Goal: Transaction & Acquisition: Purchase product/service

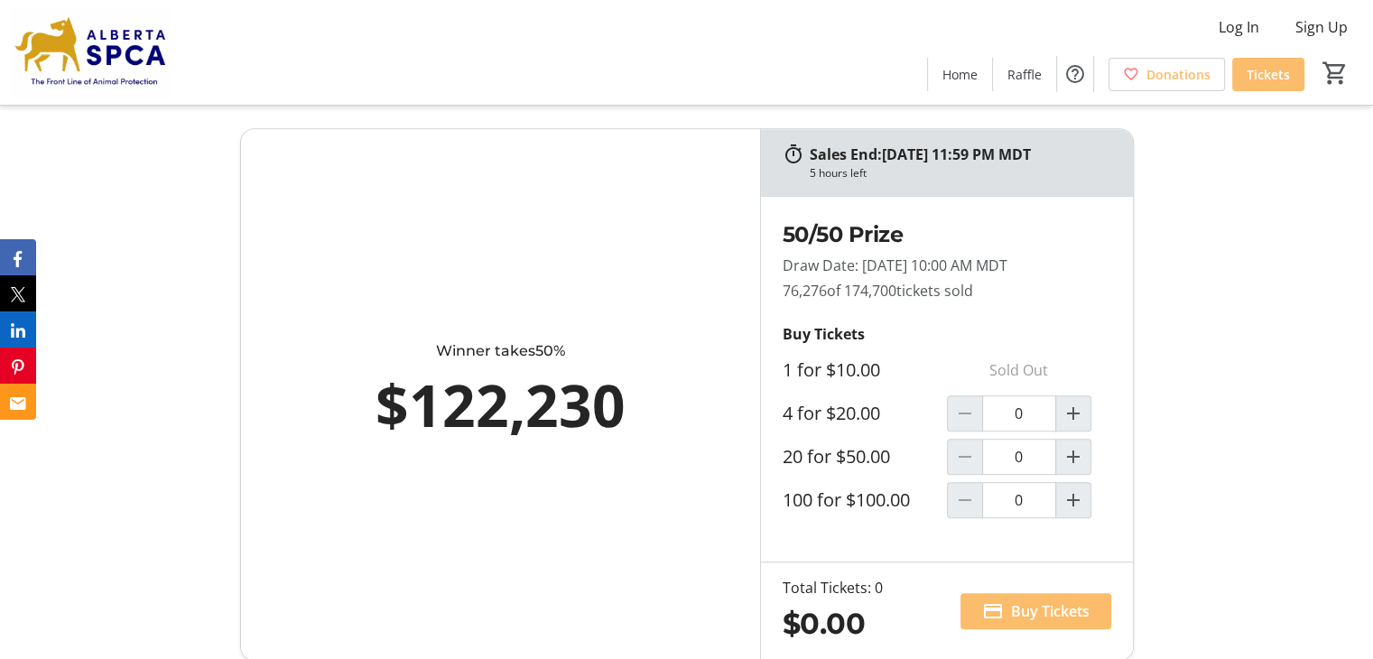
scroll to position [973, 0]
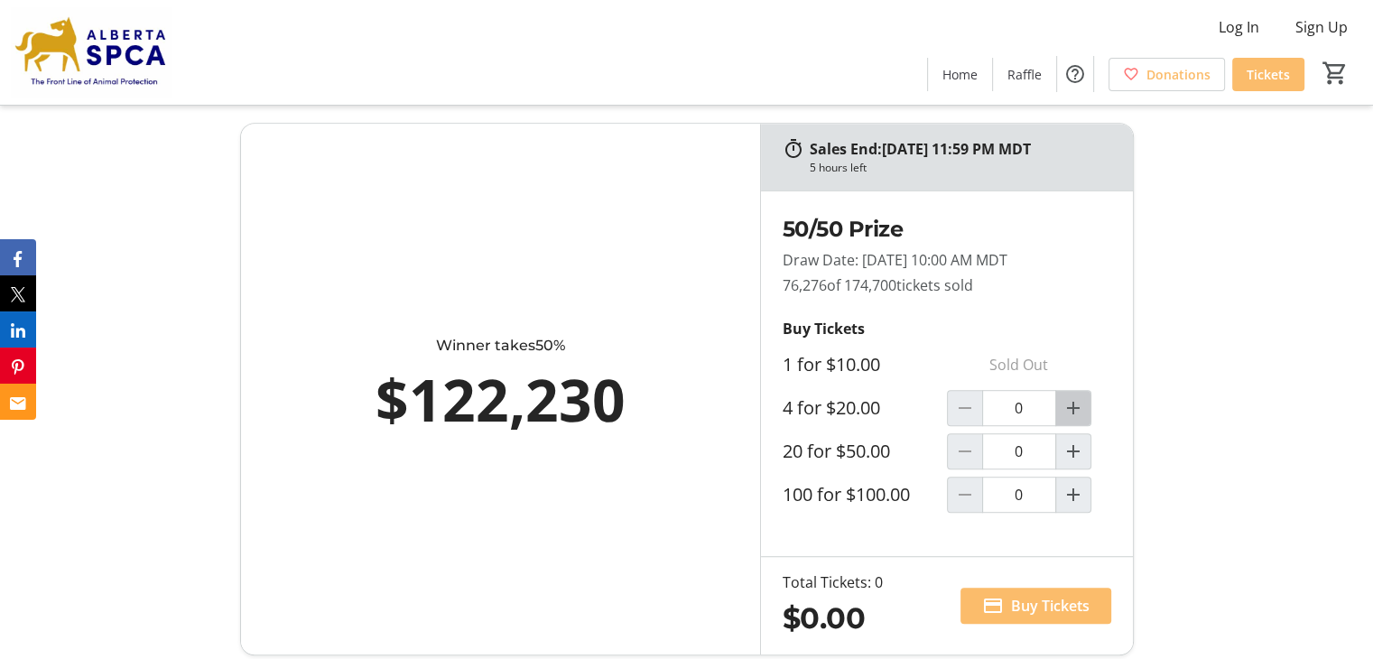
click at [1074, 406] on mat-icon "Increment by one" at bounding box center [1073, 408] width 22 height 22
type input "1"
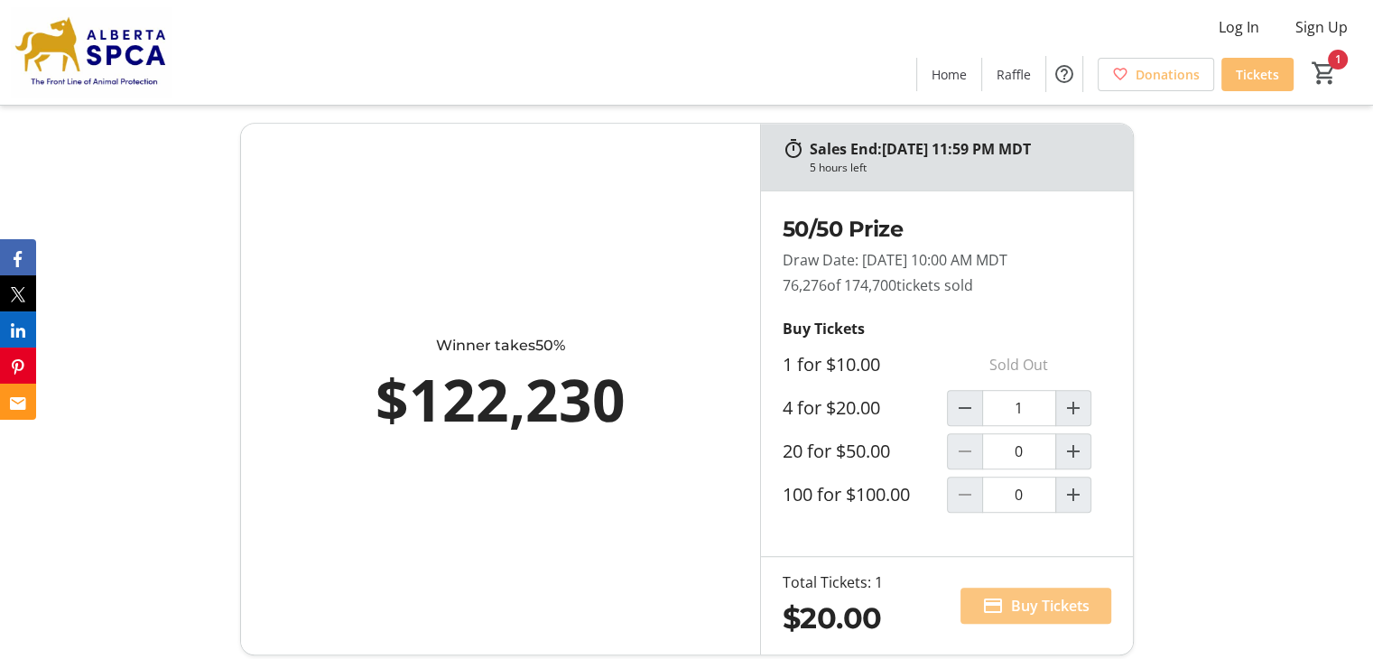
click at [1040, 606] on span "Buy Tickets" at bounding box center [1050, 606] width 79 height 22
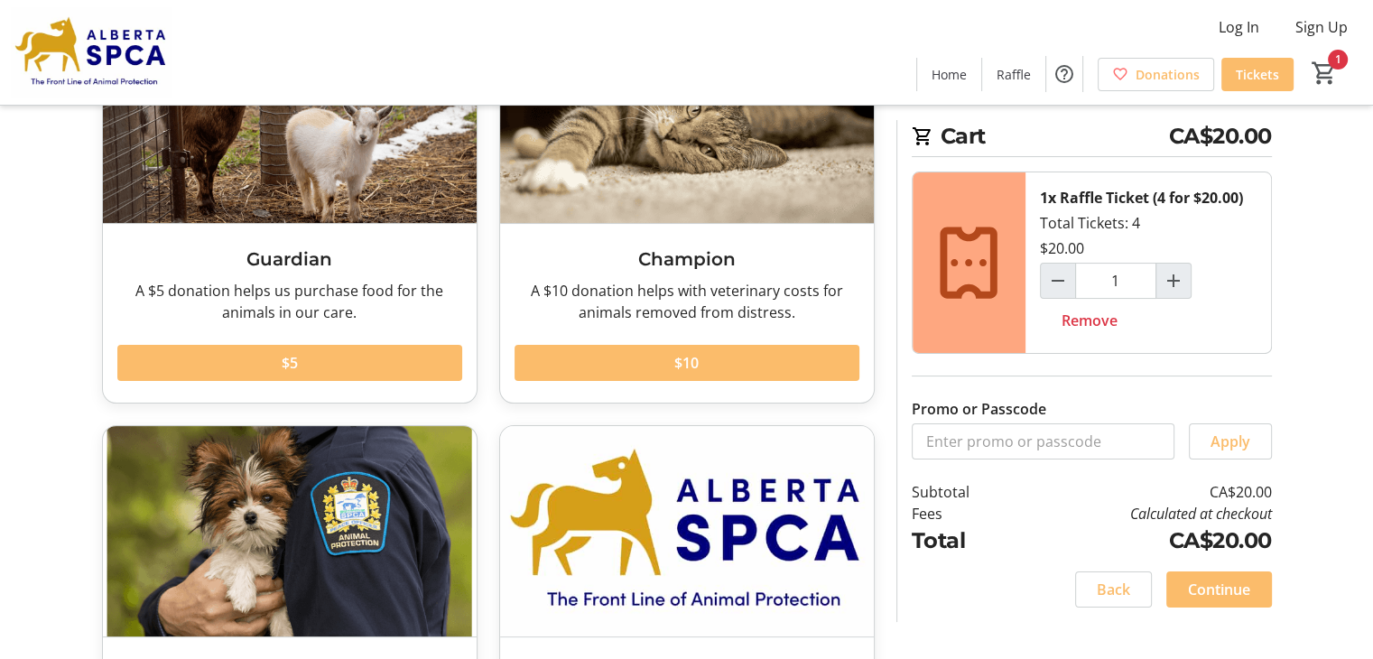
scroll to position [195, 0]
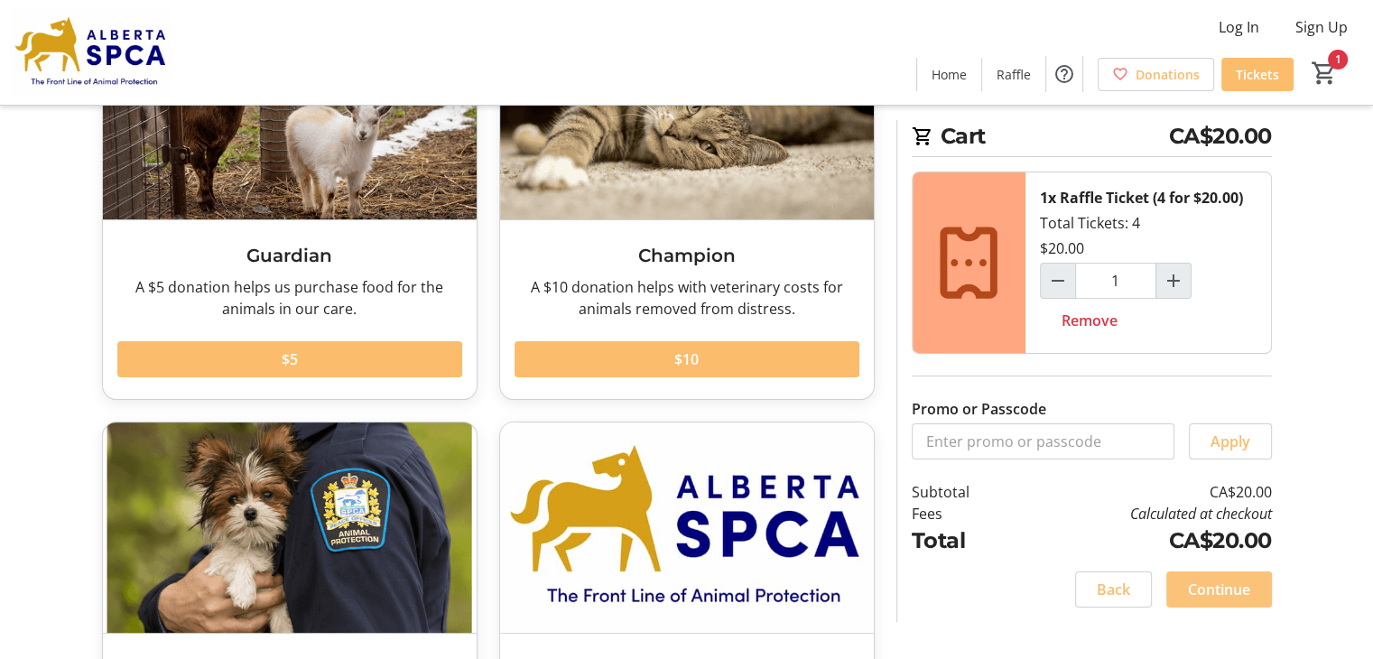
click at [1231, 590] on span "Continue" at bounding box center [1219, 590] width 62 height 22
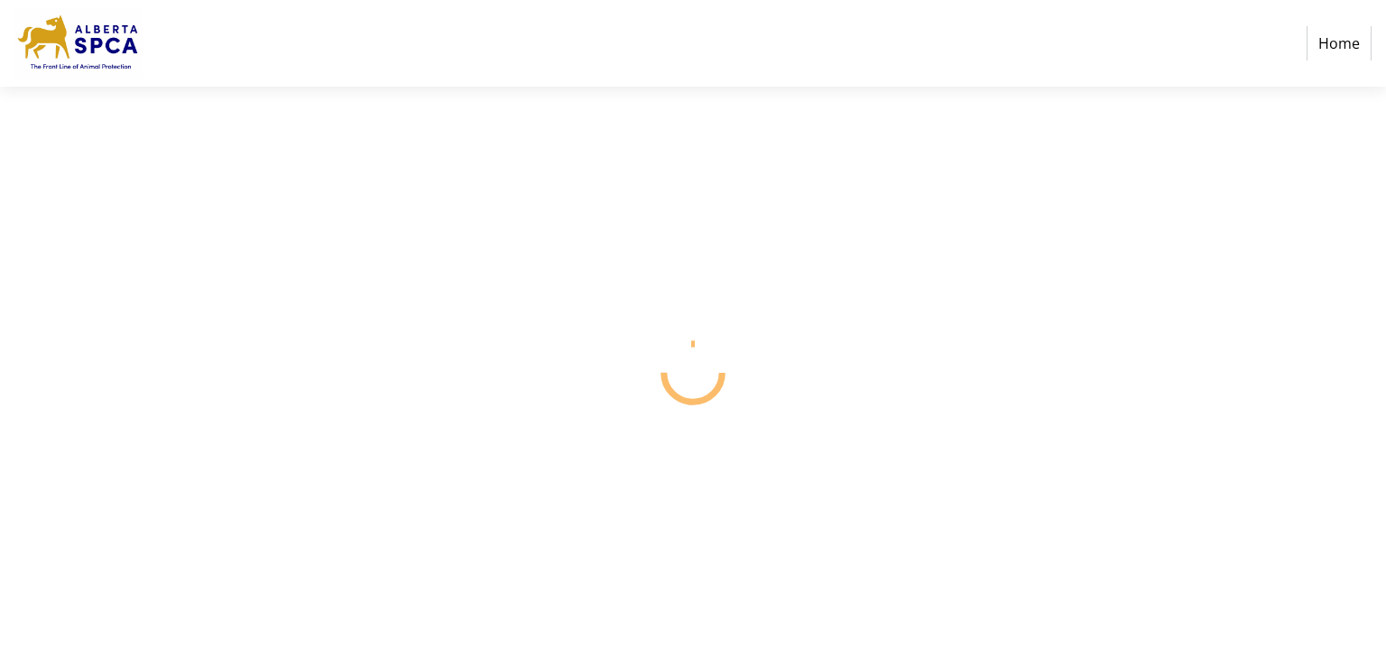
select select "CA"
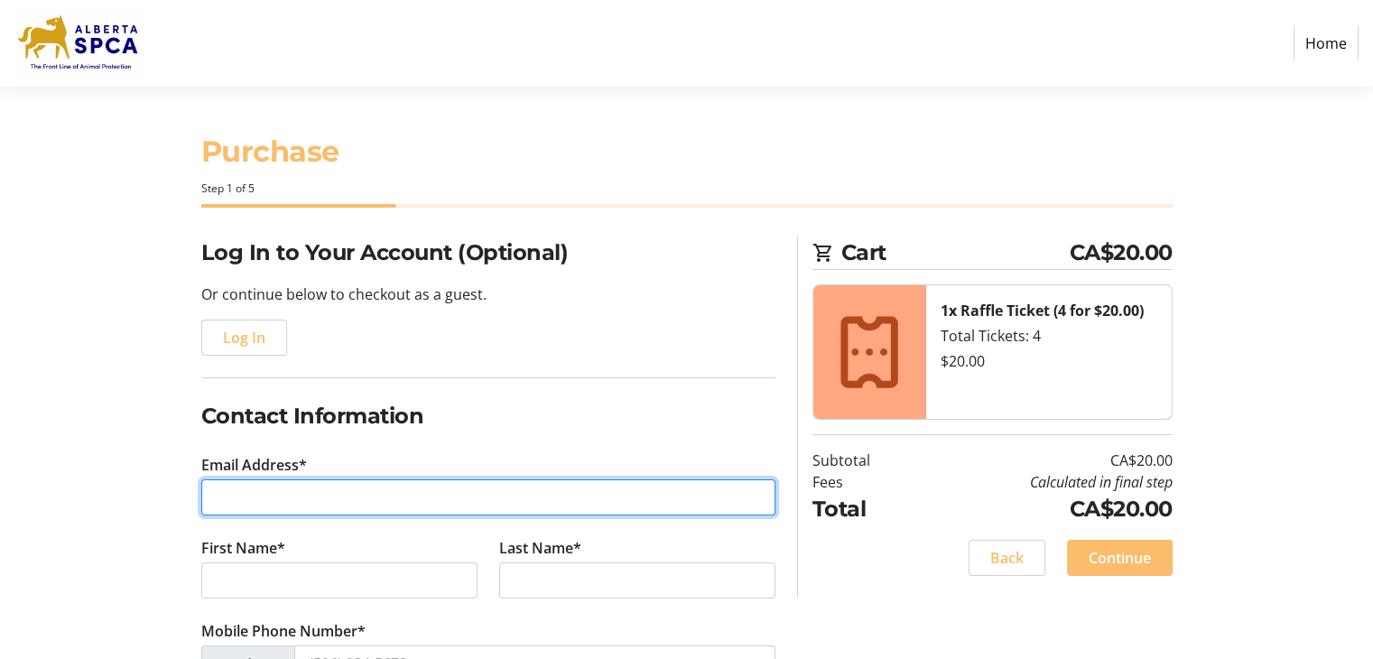
click at [227, 490] on input "Email Address*" at bounding box center [488, 497] width 574 height 36
type input "adalk@telus.net"
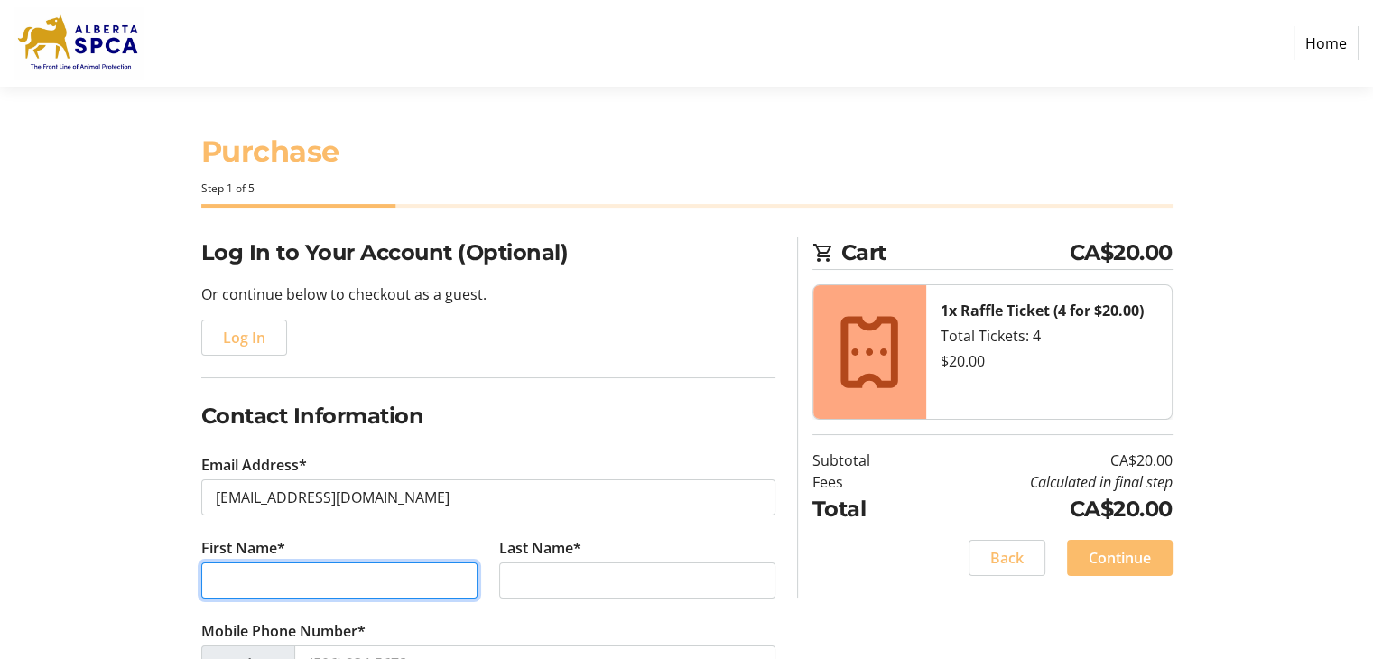
click at [218, 586] on input "First Name*" at bounding box center [339, 580] width 276 height 36
type input "ALEX"
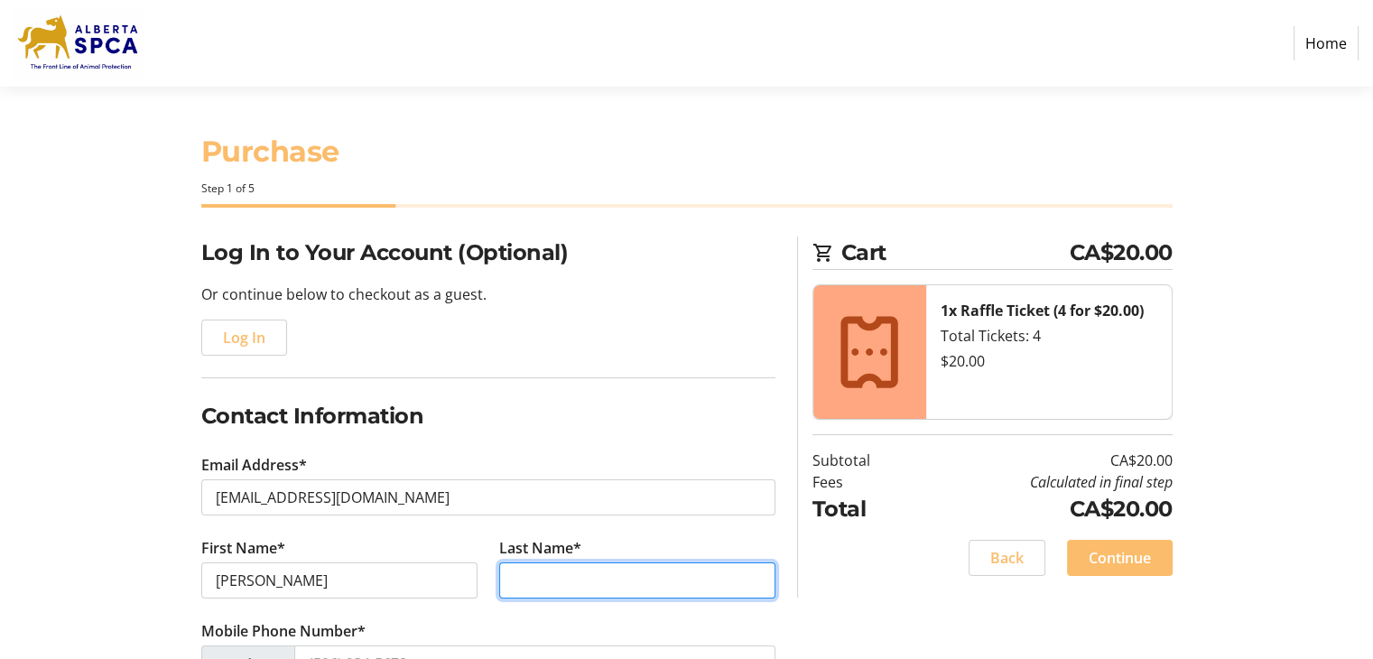
click at [524, 579] on input "Last Name*" at bounding box center [637, 580] width 276 height 36
type input "DALK"
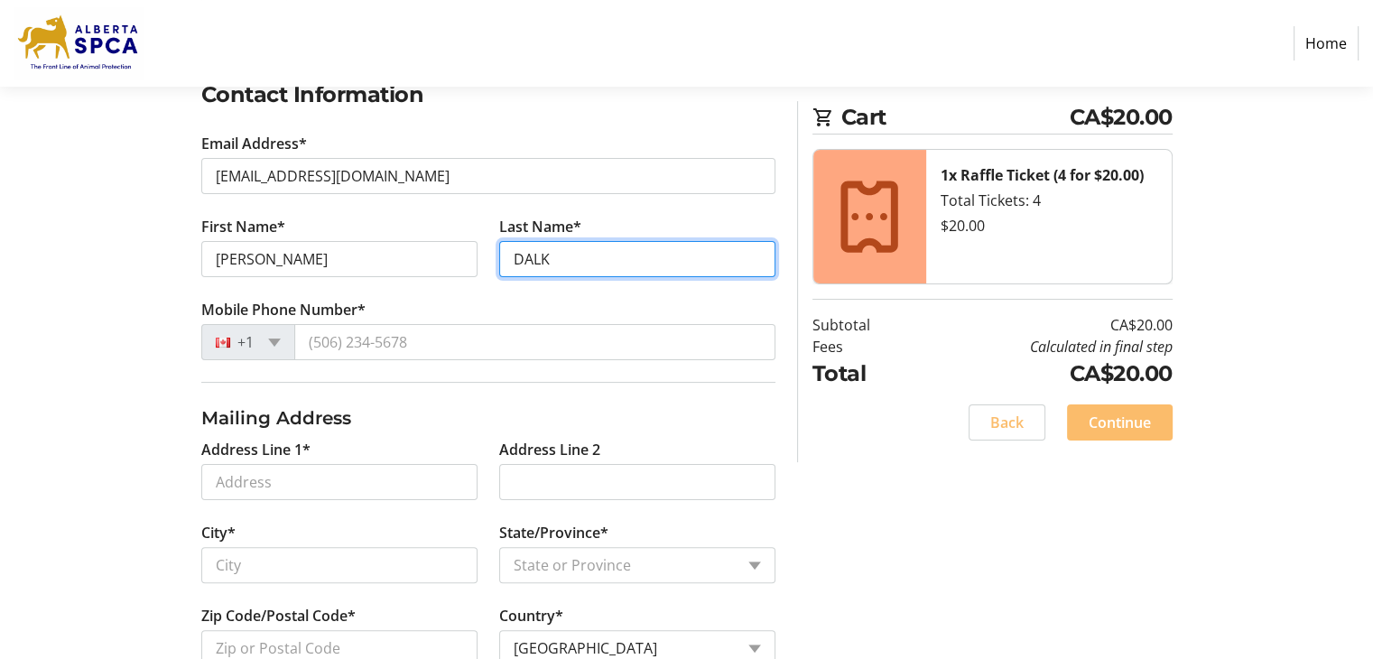
scroll to position [336, 0]
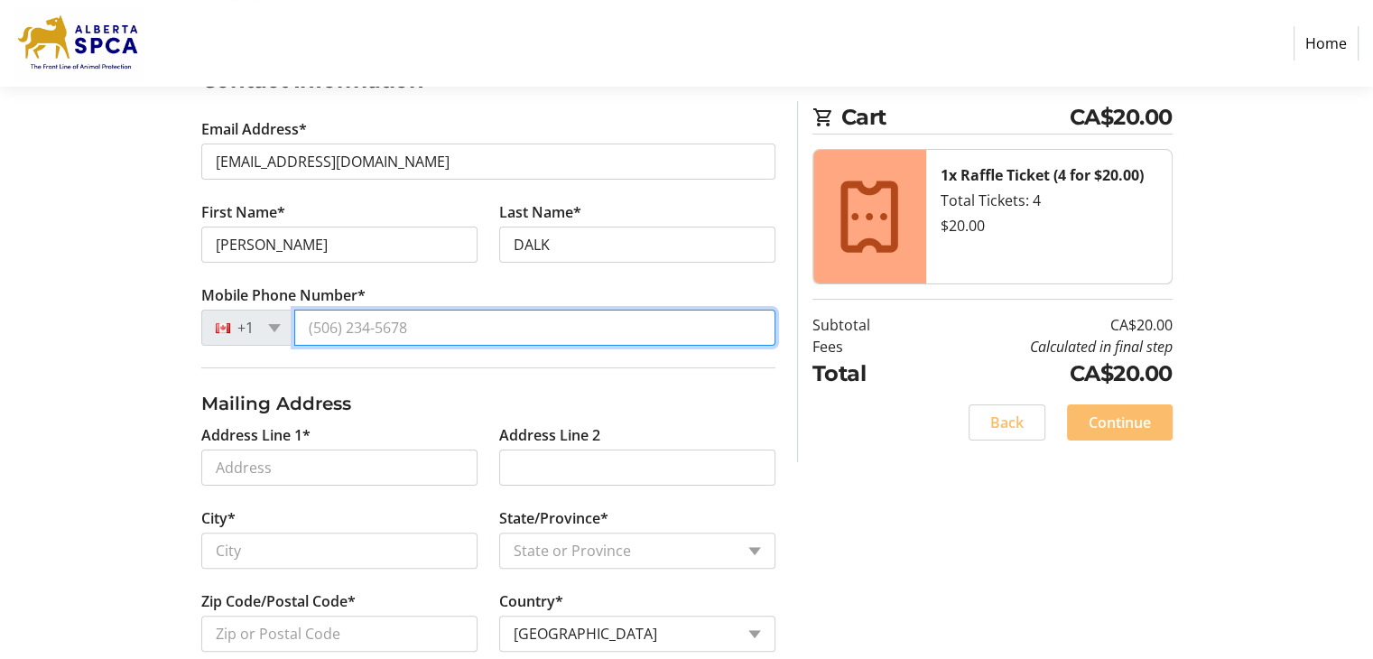
click at [385, 332] on input "Mobile Phone Number*" at bounding box center [534, 328] width 481 height 36
type input "(780) 935-0787"
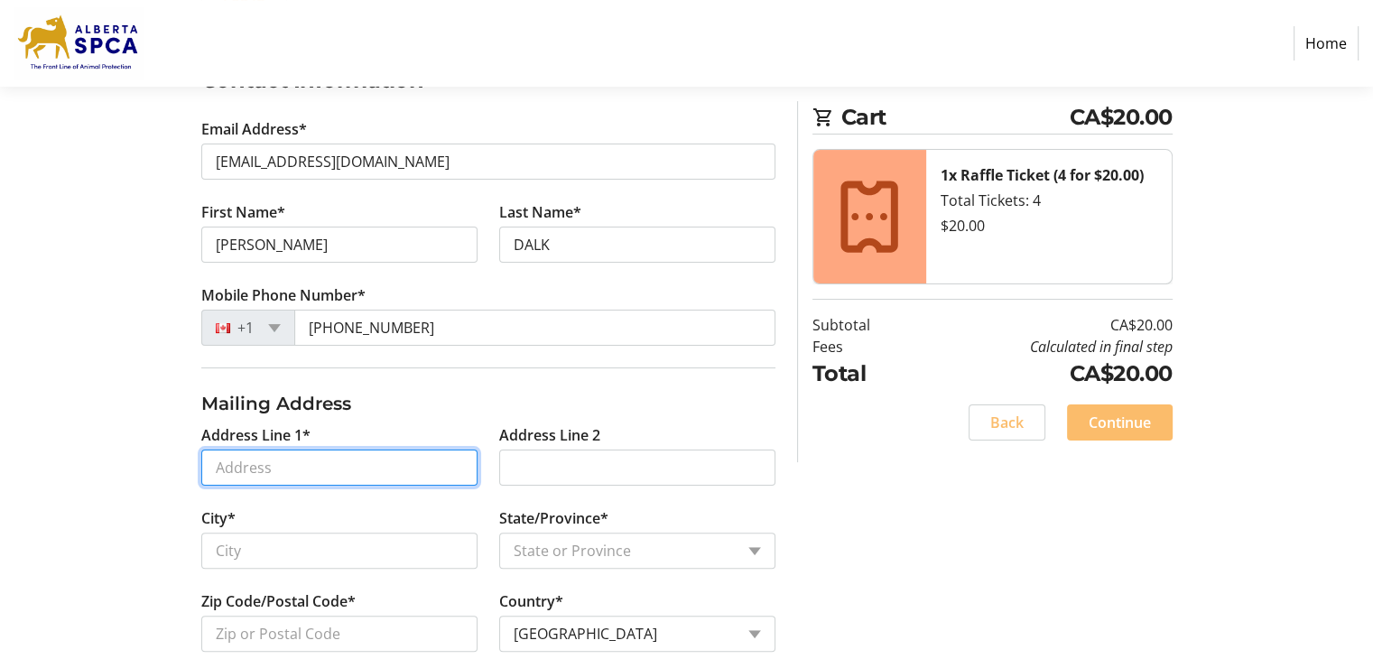
click at [220, 474] on input "Address Line 1*" at bounding box center [339, 468] width 276 height 36
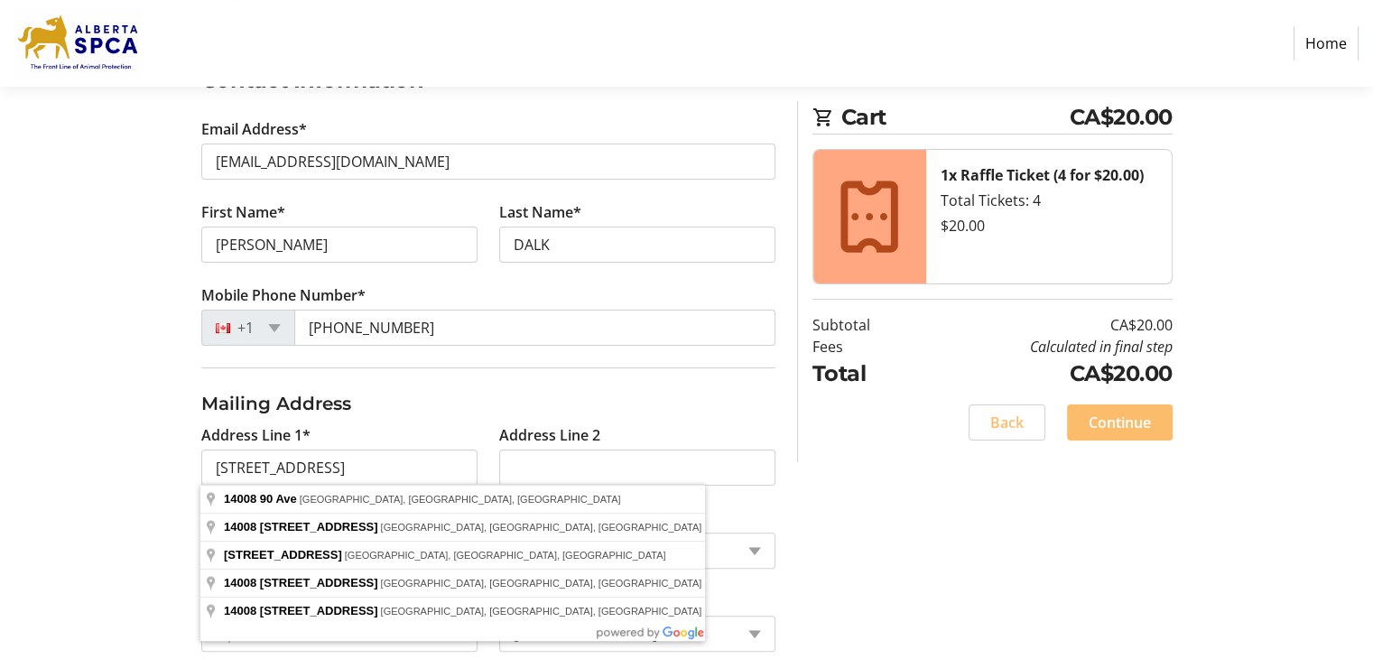
type input "14008 90 Avenue Northwest"
type input "Edmonton"
select select "AB"
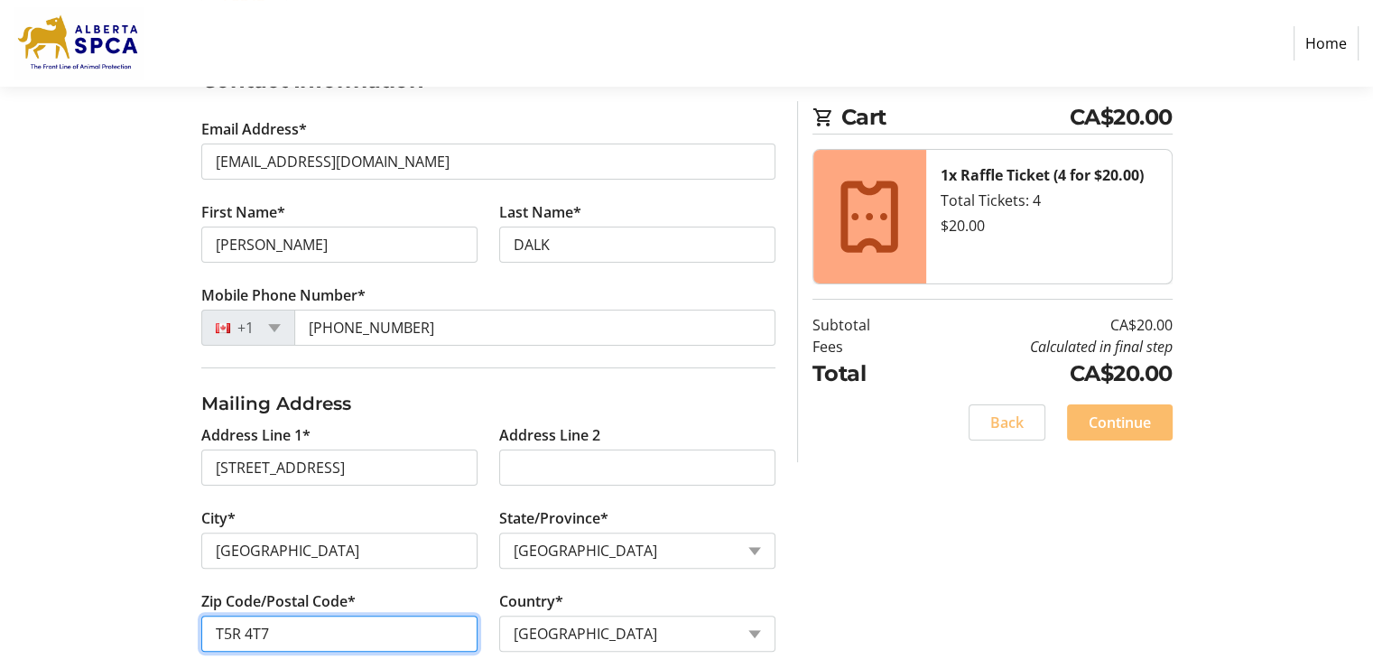
click at [264, 631] on input "T5R 4T7" at bounding box center [339, 634] width 276 height 36
click at [263, 628] on input "T5R 4T7" at bounding box center [339, 634] width 276 height 36
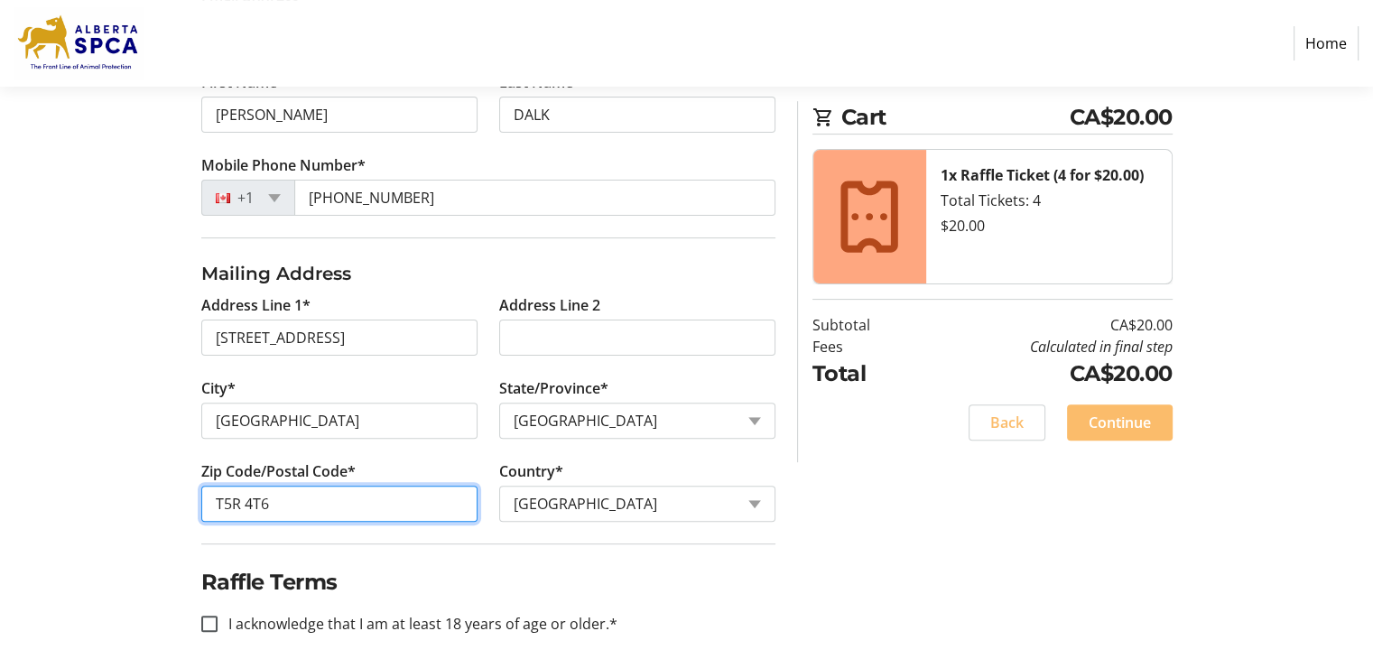
scroll to position [482, 0]
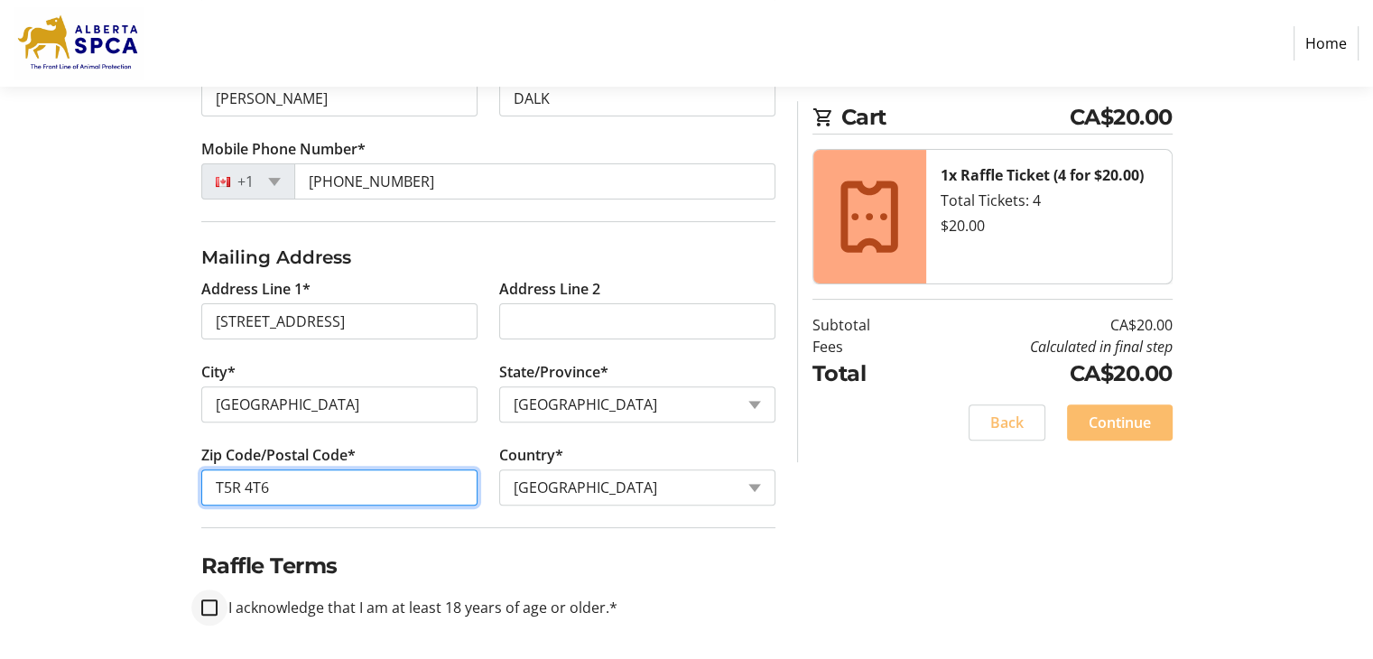
type input "T5R 4T6"
click at [209, 600] on input "I acknowledge that I am at least 18 years of age or older.*" at bounding box center [209, 607] width 16 height 16
checkbox input "true"
click at [1130, 424] on span "Continue" at bounding box center [1120, 423] width 62 height 22
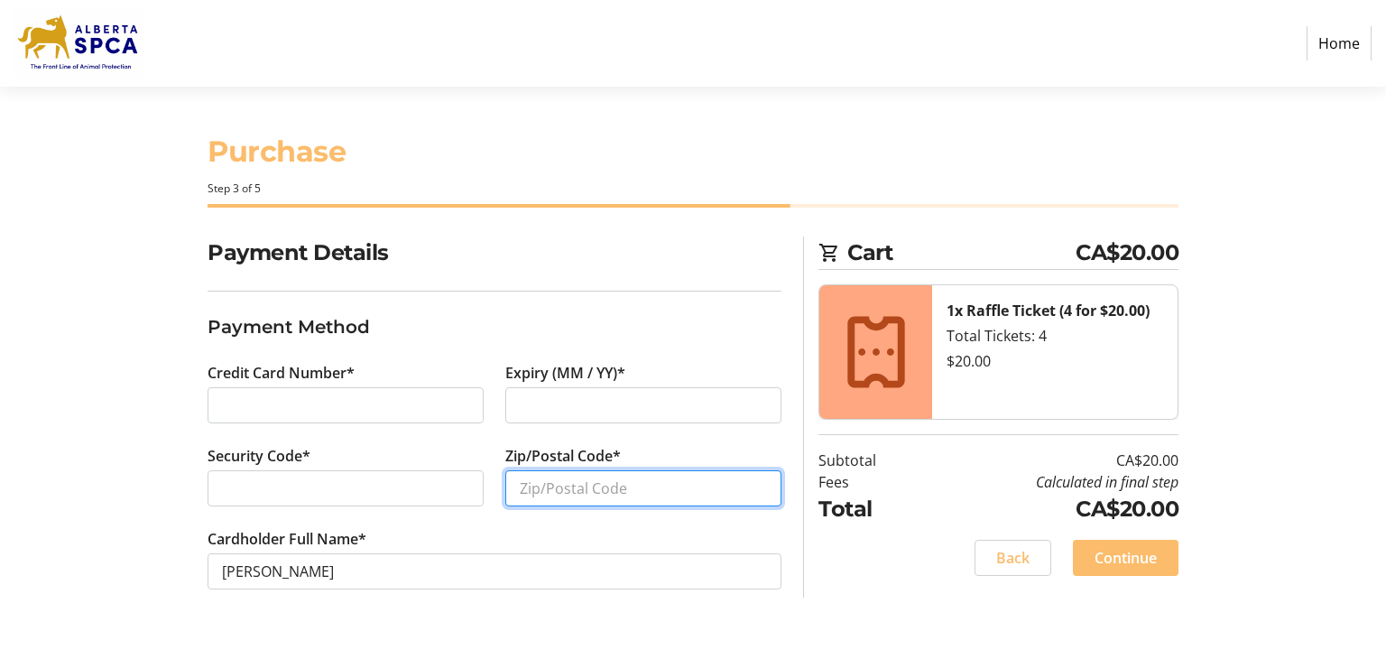
click at [534, 486] on input "Zip/Postal Code*" at bounding box center [643, 488] width 276 height 36
type input "t5r4t6"
click at [1119, 553] on span "Continue" at bounding box center [1126, 558] width 62 height 22
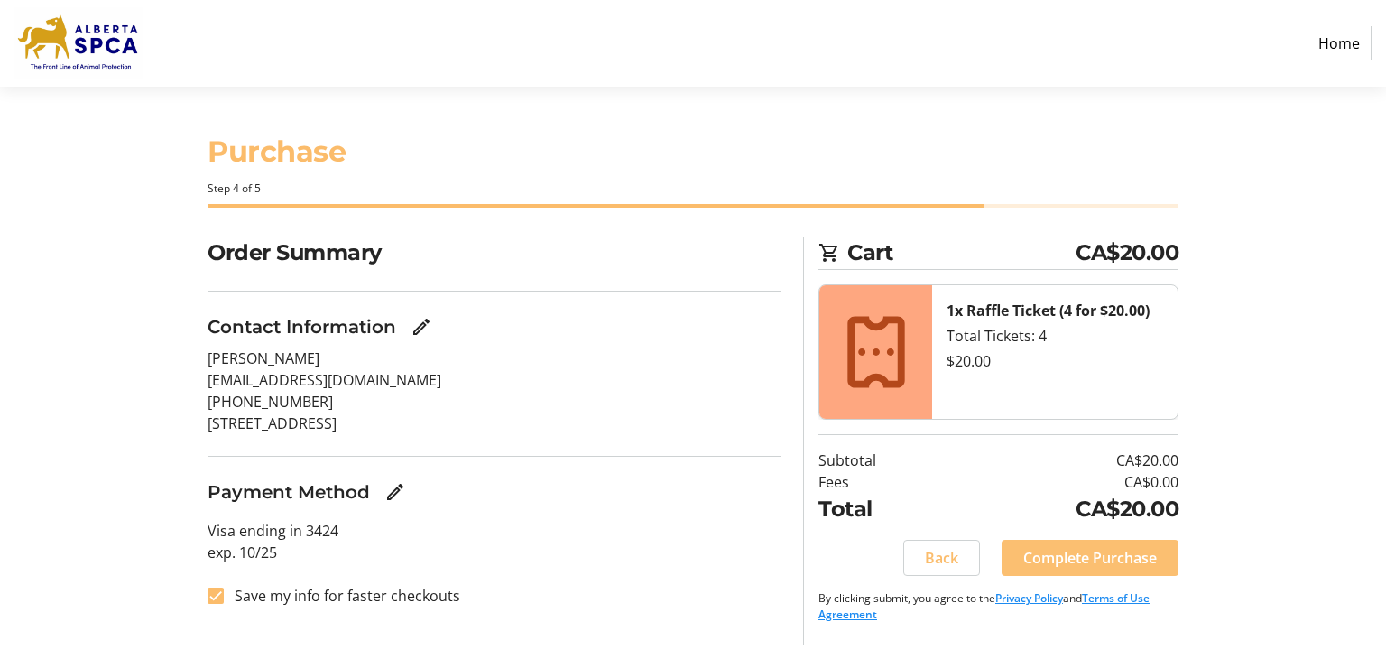
click at [1093, 561] on span "Complete Purchase" at bounding box center [1091, 558] width 134 height 22
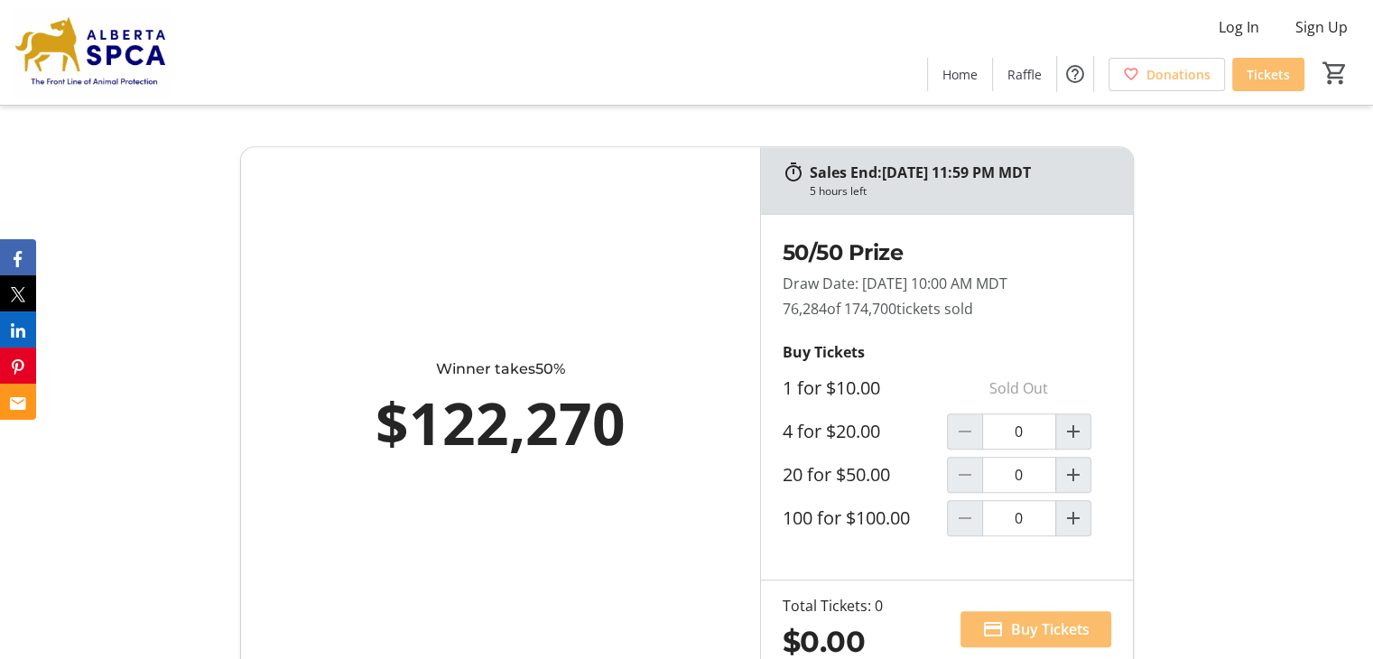
scroll to position [964, 0]
